Goal: Navigation & Orientation: Find specific page/section

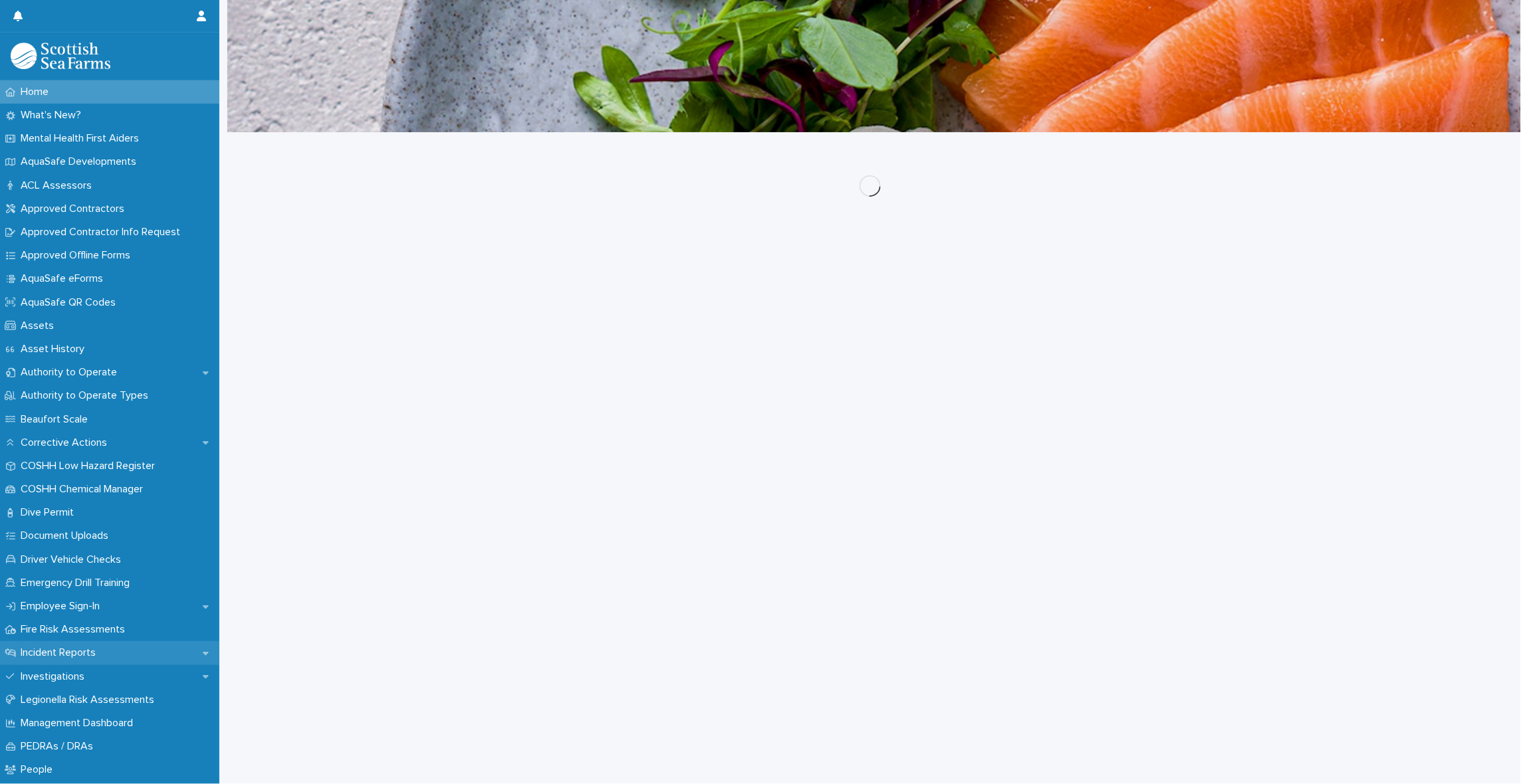
click at [79, 652] on p "Incident Reports" at bounding box center [61, 653] width 91 height 13
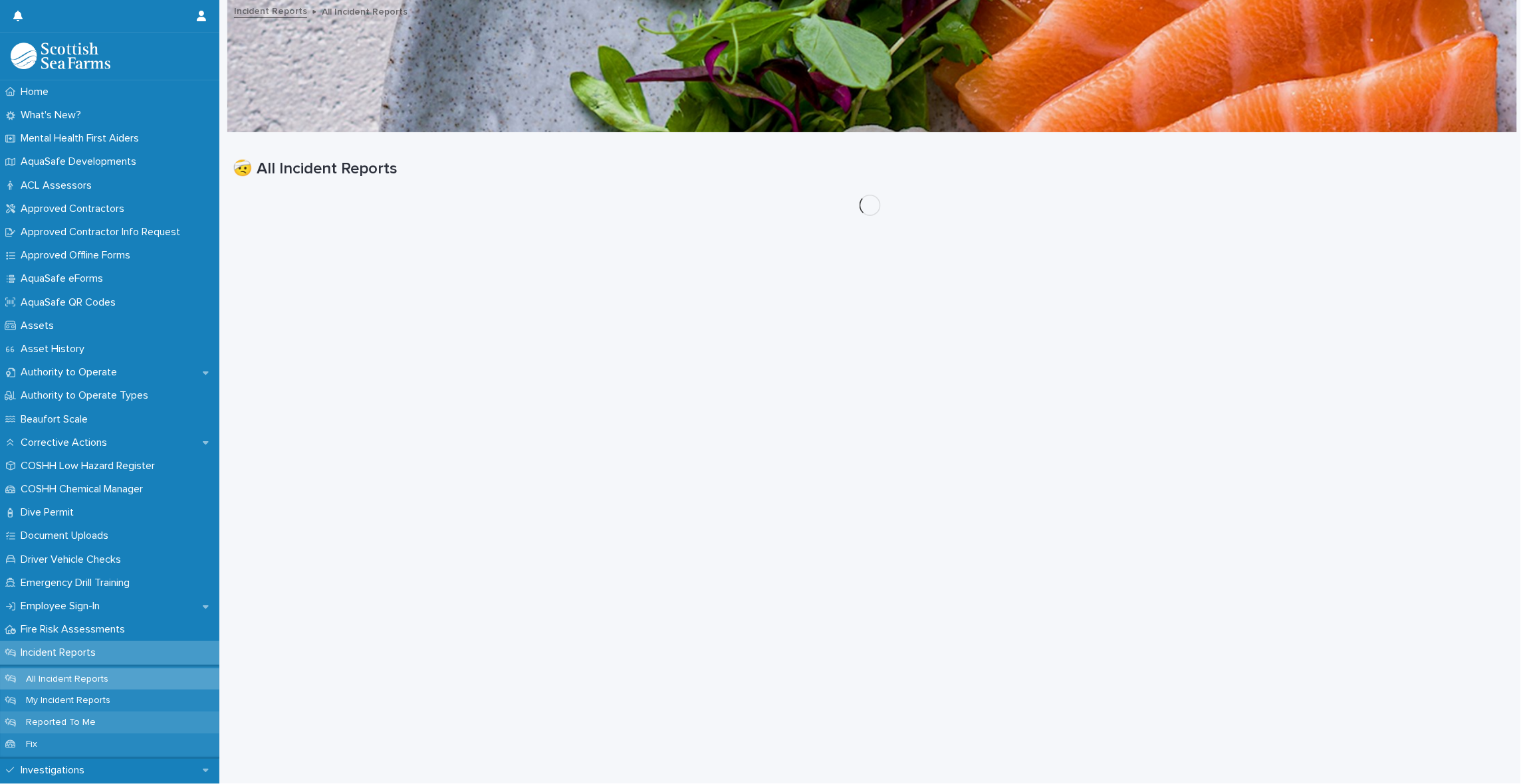
click at [58, 715] on div "Reported To Me" at bounding box center [110, 723] width 219 height 22
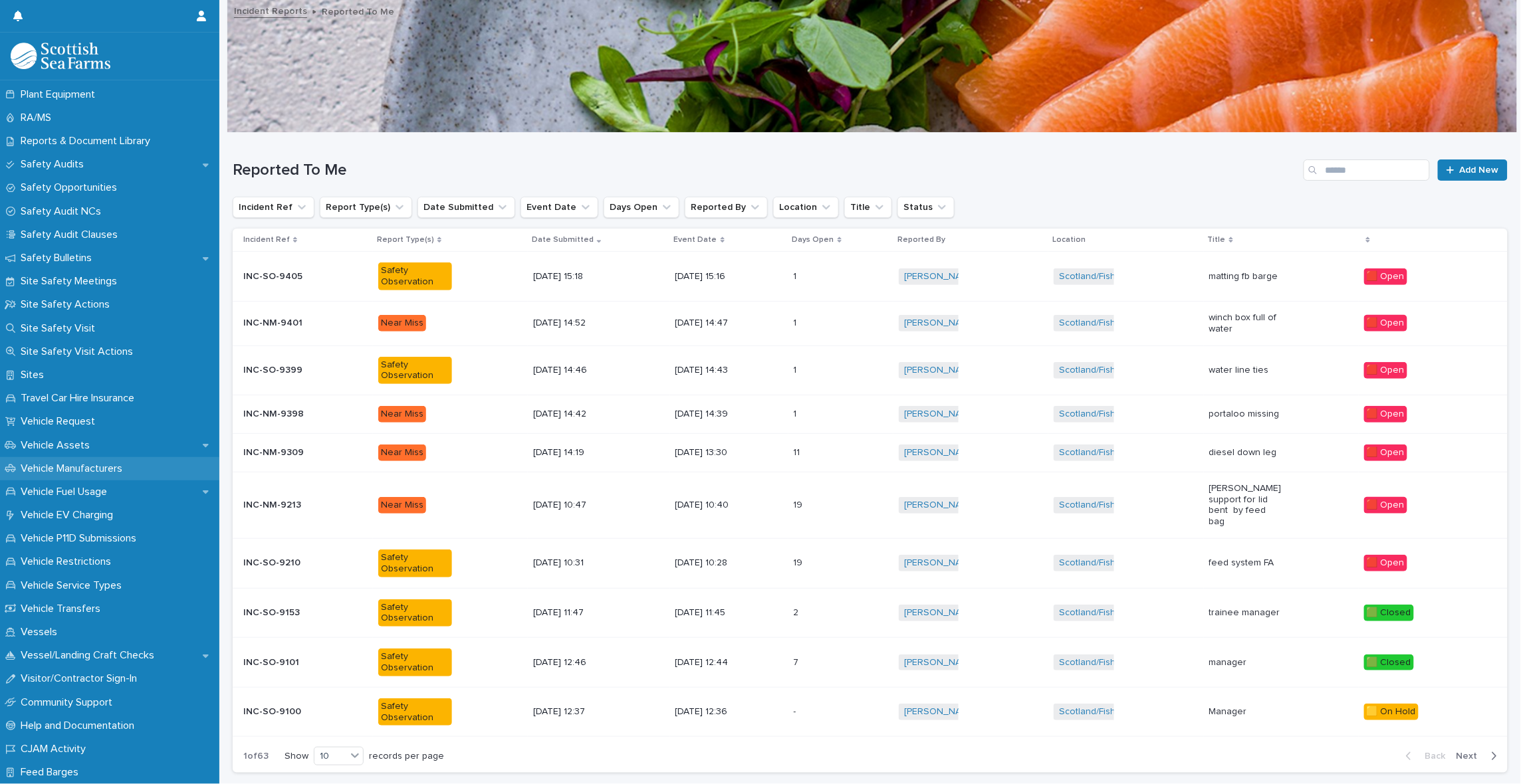
scroll to position [831, 0]
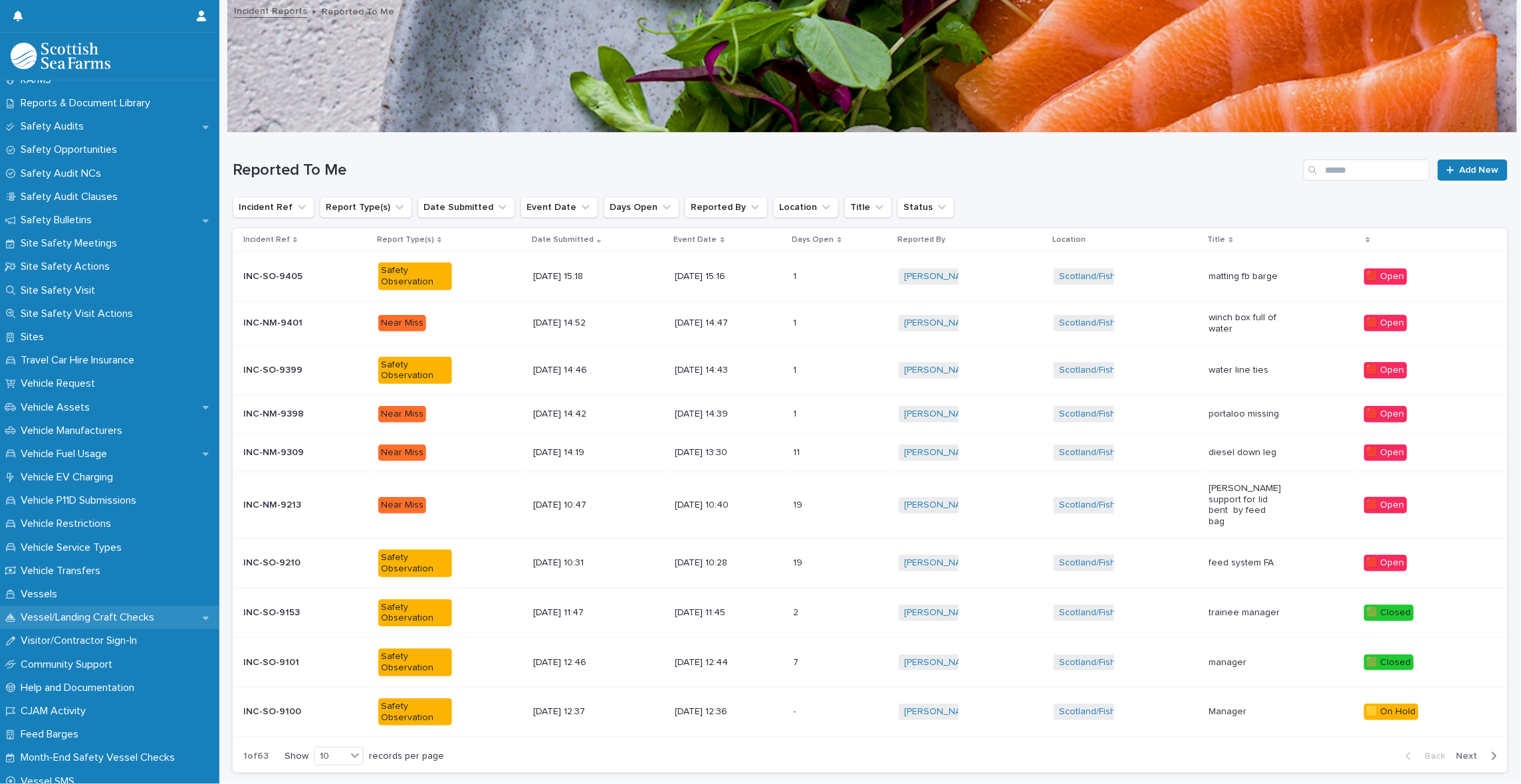
click at [125, 612] on p "Vessel/Landing Craft Checks" at bounding box center [90, 618] width 150 height 13
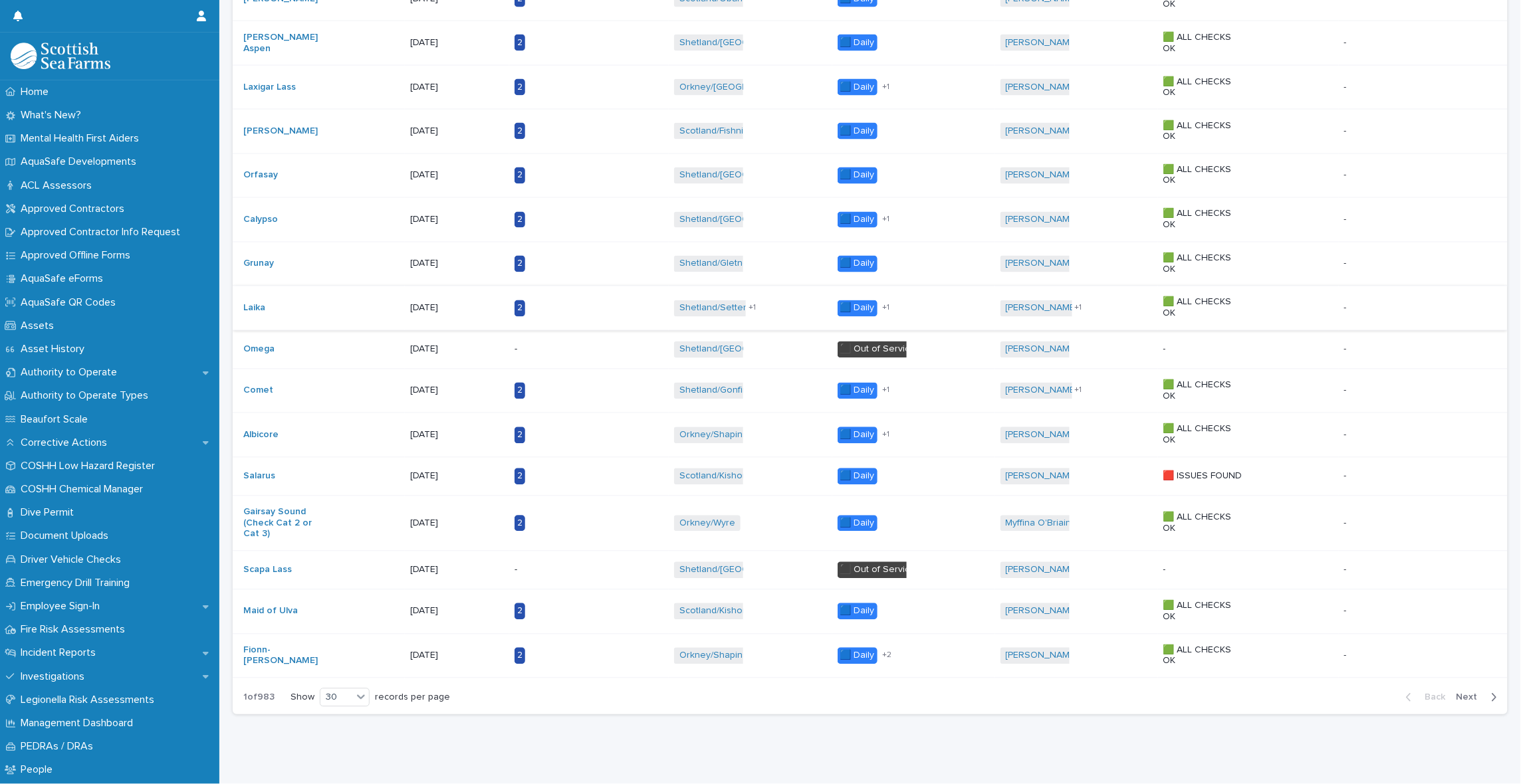
scroll to position [901, 0]
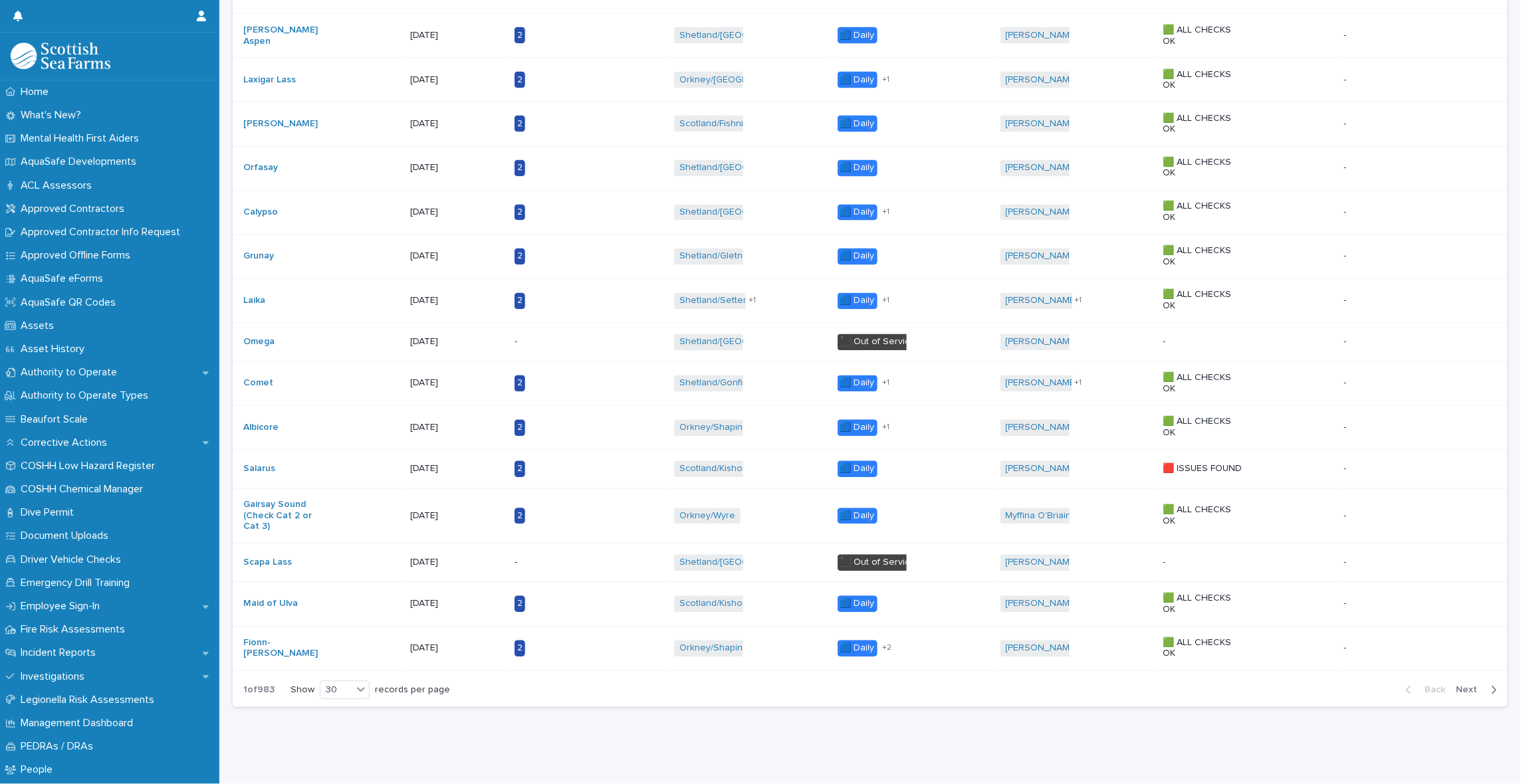
click at [1456, 685] on span "Next" at bounding box center [1471, 690] width 29 height 9
